Goal: Browse casually: Explore the website without a specific task or goal

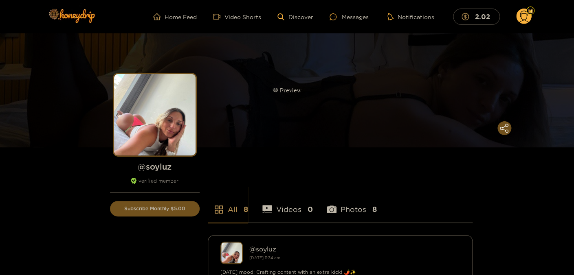
click at [271, 88] on div "Preview" at bounding box center [287, 90] width 574 height 114
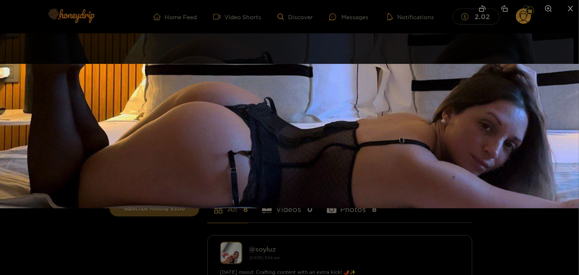
click at [129, 246] on div at bounding box center [289, 137] width 579 height 275
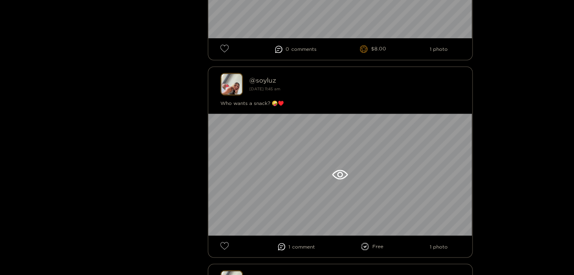
scroll to position [352, 0]
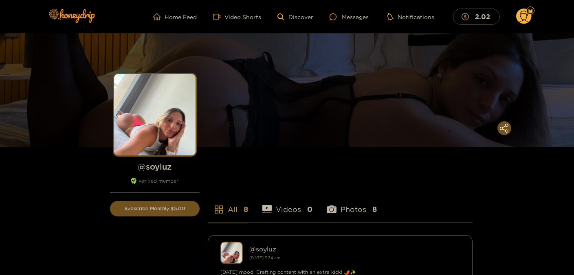
scroll to position [352, 0]
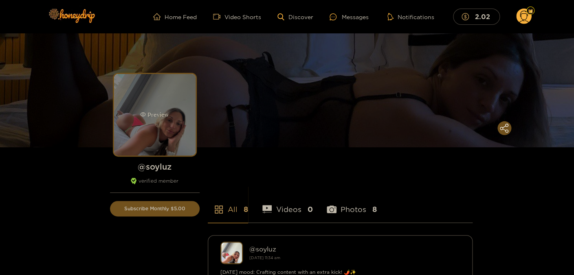
click at [165, 129] on div "Preview" at bounding box center [154, 114] width 81 height 81
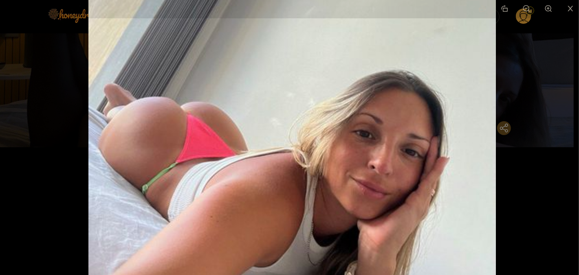
drag, startPoint x: 270, startPoint y: 179, endPoint x: 271, endPoint y: 144, distance: 34.6
click at [271, 145] on img at bounding box center [291, 105] width 407 height 407
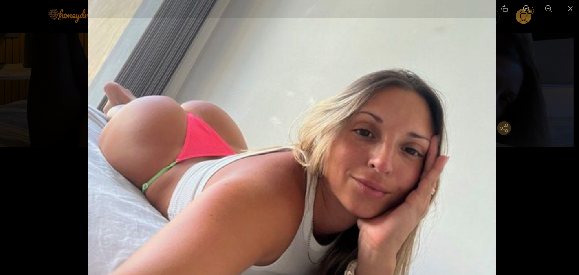
click at [559, 122] on div at bounding box center [289, 137] width 579 height 275
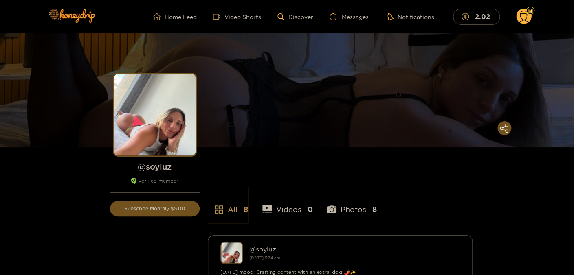
click at [159, 170] on h1 "@ soyluz" at bounding box center [155, 167] width 90 height 10
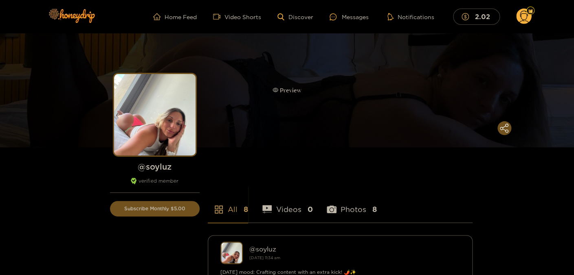
click at [379, 66] on div "Preview" at bounding box center [287, 90] width 574 height 114
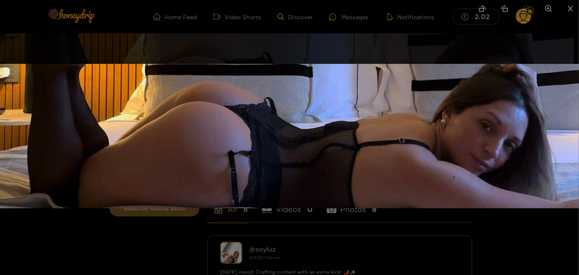
click at [147, 242] on div at bounding box center [289, 137] width 579 height 275
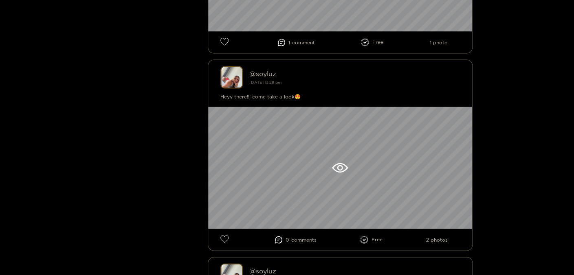
scroll to position [572, 0]
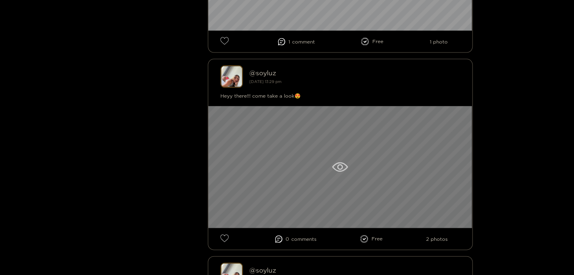
click at [402, 136] on div at bounding box center [340, 167] width 264 height 122
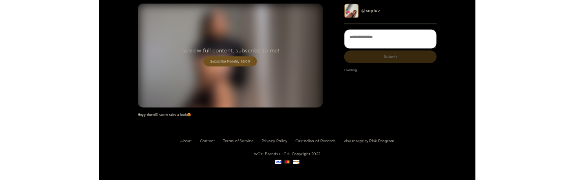
scroll to position [28, 0]
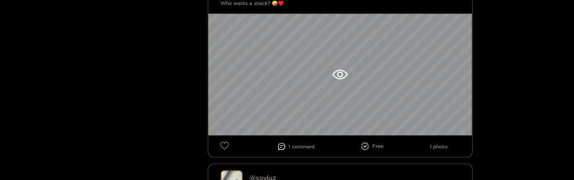
scroll to position [484, 0]
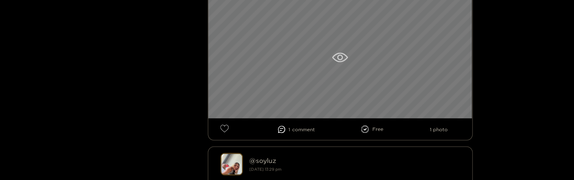
click at [365, 71] on div at bounding box center [340, 57] width 264 height 122
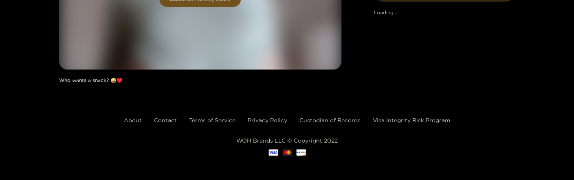
scroll to position [123, 0]
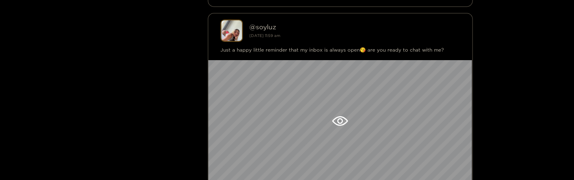
scroll to position [1012, 0]
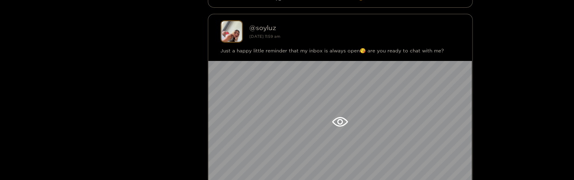
click at [336, 118] on div at bounding box center [340, 122] width 264 height 122
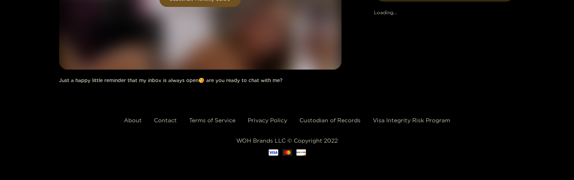
scroll to position [123, 0]
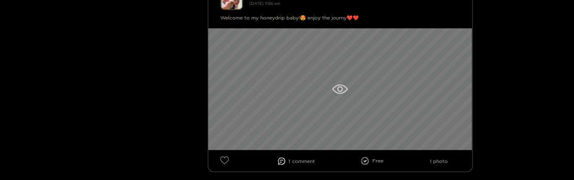
scroll to position [1651, 0]
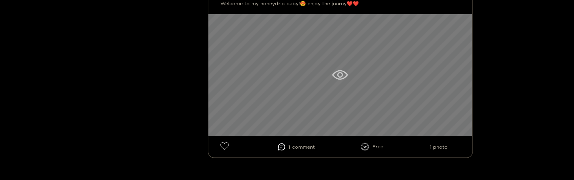
click at [432, 79] on div at bounding box center [340, 75] width 264 height 122
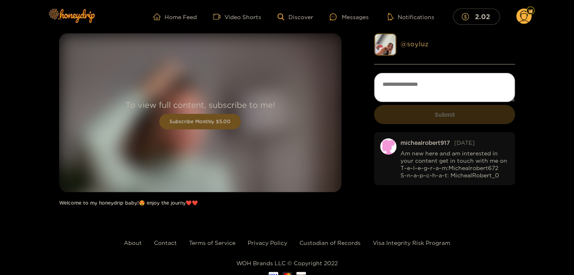
click at [410, 47] on link "@ soyluz" at bounding box center [414, 43] width 28 height 7
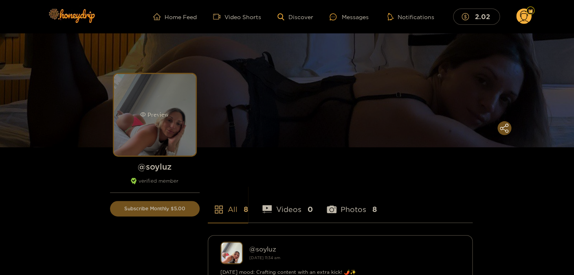
click at [139, 119] on div "Preview" at bounding box center [154, 114] width 81 height 81
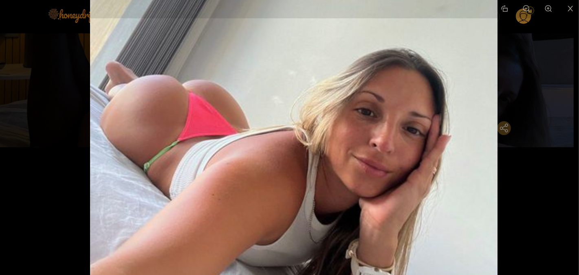
drag, startPoint x: 343, startPoint y: 190, endPoint x: 347, endPoint y: 138, distance: 52.7
click at [347, 138] on img at bounding box center [293, 83] width 407 height 407
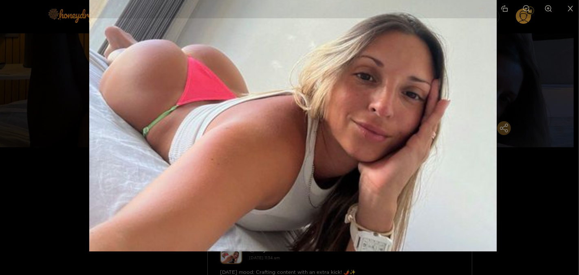
drag, startPoint x: 364, startPoint y: 163, endPoint x: 367, endPoint y: 105, distance: 58.7
click at [367, 105] on img at bounding box center [292, 47] width 407 height 407
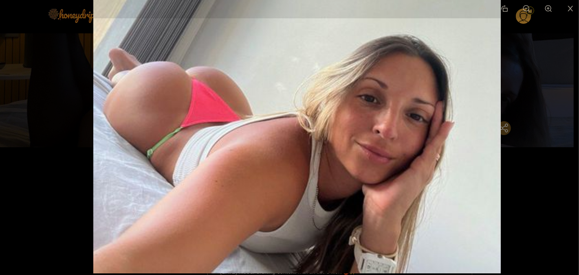
click at [569, 123] on div at bounding box center [289, 137] width 579 height 275
